Goal: Find specific page/section: Find specific page/section

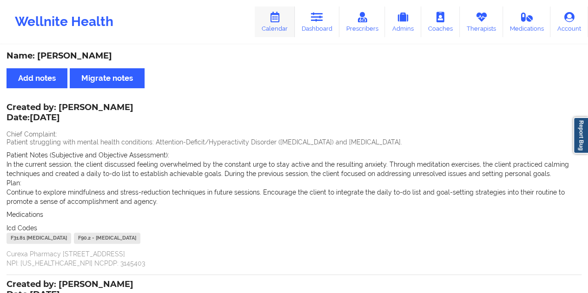
click at [281, 20] on icon at bounding box center [275, 17] width 12 height 10
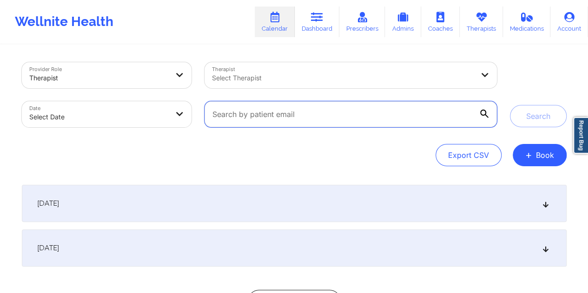
click at [278, 114] on input "text" at bounding box center [351, 114] width 292 height 26
paste input "[EMAIL_ADDRESS][DOMAIN_NAME]"
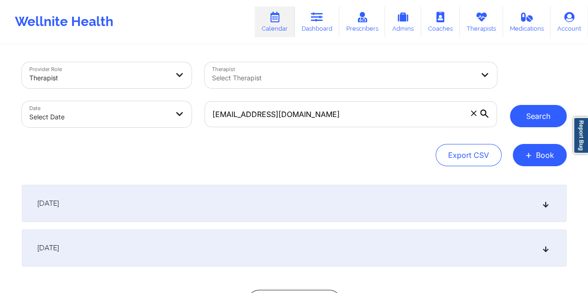
click at [549, 115] on button "Search" at bounding box center [538, 116] width 57 height 22
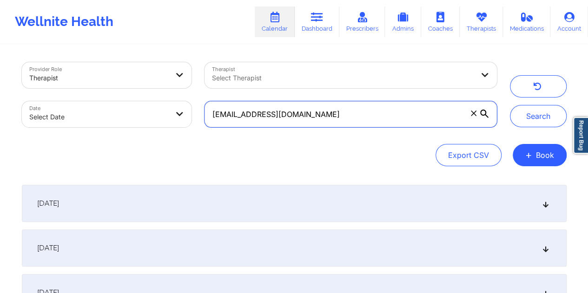
drag, startPoint x: 296, startPoint y: 121, endPoint x: 211, endPoint y: 123, distance: 85.1
click at [211, 123] on input "[EMAIL_ADDRESS][DOMAIN_NAME]" at bounding box center [351, 114] width 292 height 26
paste input "[EMAIL_ADDRESS]"
type input "[EMAIL_ADDRESS][DOMAIN_NAME]"
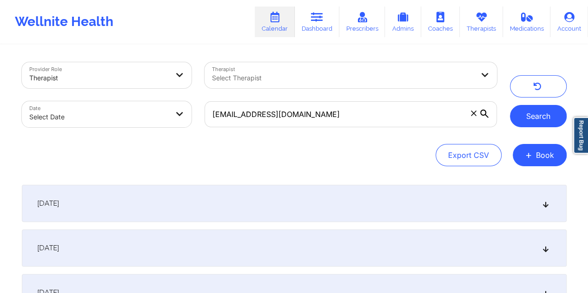
click at [527, 113] on button "Search" at bounding box center [538, 116] width 57 height 22
click at [59, 200] on span "[DATE]" at bounding box center [48, 203] width 22 height 9
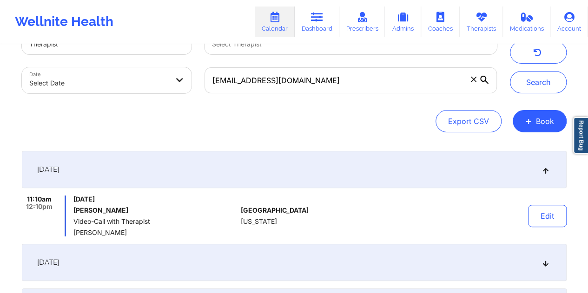
scroll to position [46, 0]
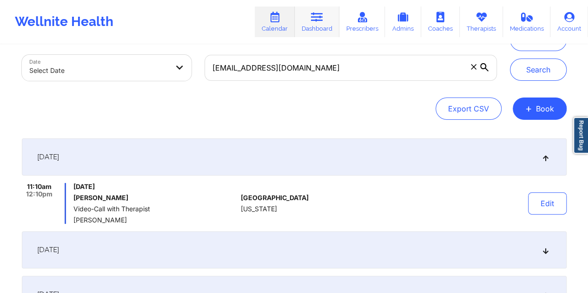
click at [324, 20] on link "Dashboard" at bounding box center [317, 22] width 45 height 31
